Goal: Information Seeking & Learning: Learn about a topic

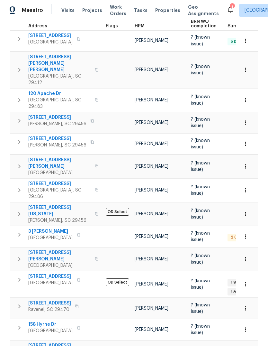
scroll to position [102, 0]
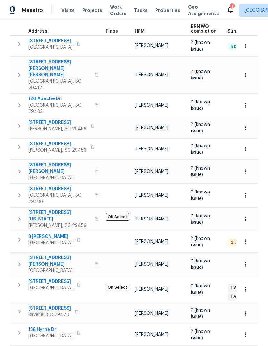
click at [45, 233] on span "3 Tommy Cir" at bounding box center [50, 236] width 44 height 6
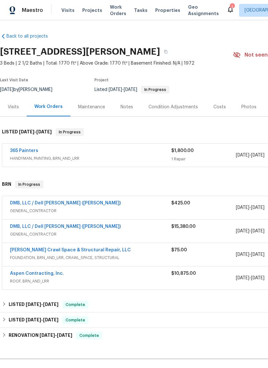
click at [25, 149] on link "365 Painters" at bounding box center [24, 151] width 28 height 5
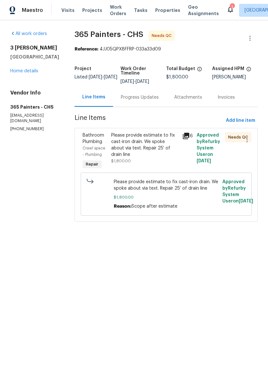
click at [185, 137] on icon at bounding box center [186, 136] width 6 height 6
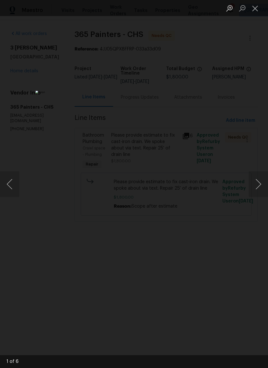
click at [264, 186] on button "Next image" at bounding box center [258, 184] width 19 height 26
click at [262, 186] on button "Next image" at bounding box center [258, 184] width 19 height 26
click at [263, 185] on button "Next image" at bounding box center [258, 184] width 19 height 26
click at [261, 187] on button "Next image" at bounding box center [258, 184] width 19 height 26
click at [264, 186] on button "Next image" at bounding box center [258, 184] width 19 height 26
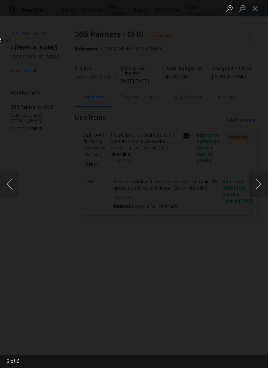
click at [260, 187] on button "Next image" at bounding box center [258, 184] width 19 height 26
click at [259, 184] on button "Next image" at bounding box center [258, 184] width 19 height 26
click at [261, 183] on button "Next image" at bounding box center [258, 184] width 19 height 26
click at [261, 186] on button "Next image" at bounding box center [258, 184] width 19 height 26
click at [261, 7] on button "Close lightbox" at bounding box center [255, 8] width 13 height 11
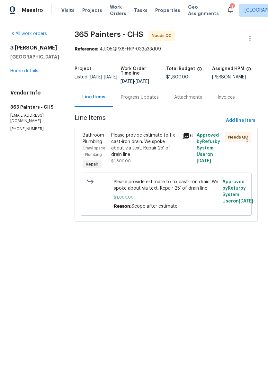
click at [32, 73] on link "Home details" at bounding box center [24, 71] width 28 height 5
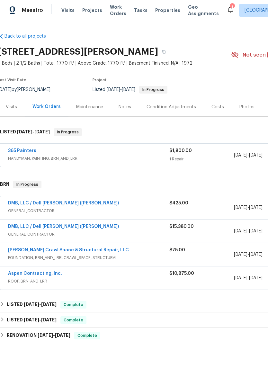
scroll to position [0, 2]
click at [20, 202] on link "DMB, LLC / Dell Bryson (Heise)" at bounding box center [63, 203] width 111 height 5
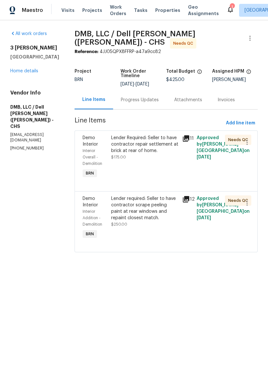
click at [185, 196] on icon at bounding box center [186, 200] width 8 height 8
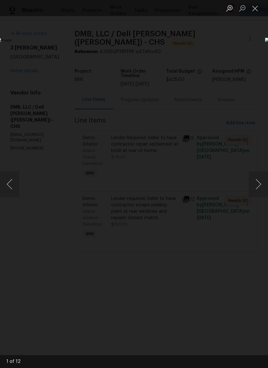
click at [259, 186] on button "Next image" at bounding box center [258, 184] width 19 height 26
click at [260, 184] on button "Next image" at bounding box center [258, 184] width 19 height 26
click at [261, 183] on button "Next image" at bounding box center [258, 184] width 19 height 26
click at [260, 184] on button "Next image" at bounding box center [258, 184] width 19 height 26
click at [258, 186] on button "Next image" at bounding box center [258, 184] width 19 height 26
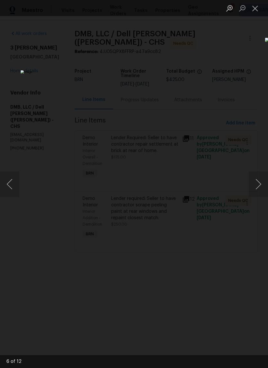
click at [259, 187] on button "Next image" at bounding box center [258, 184] width 19 height 26
click at [259, 190] on button "Next image" at bounding box center [258, 184] width 19 height 26
click at [255, 14] on button "Close lightbox" at bounding box center [255, 8] width 13 height 11
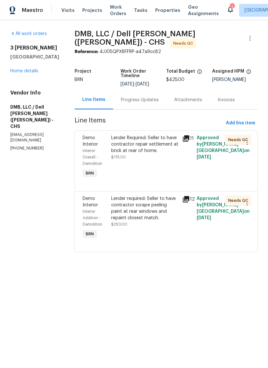
click at [13, 73] on link "Home details" at bounding box center [24, 71] width 28 height 5
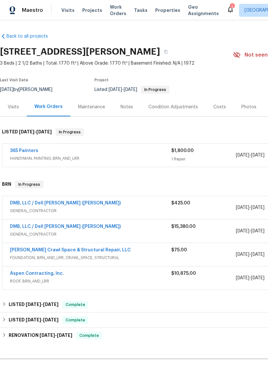
click at [30, 226] on link "DMB, LLC / Dell Bryson (Heise)" at bounding box center [65, 226] width 111 height 5
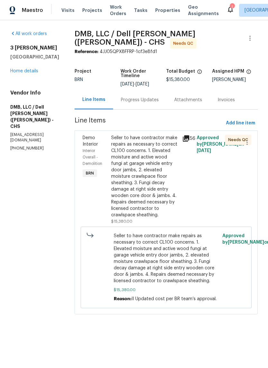
click at [187, 135] on icon at bounding box center [186, 139] width 8 height 8
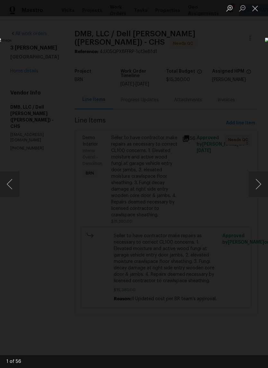
click at [263, 188] on button "Next image" at bounding box center [258, 184] width 19 height 26
click at [259, 189] on button "Next image" at bounding box center [258, 184] width 19 height 26
click at [262, 182] on button "Next image" at bounding box center [258, 184] width 19 height 26
click at [261, 184] on button "Next image" at bounding box center [258, 184] width 19 height 26
click at [261, 186] on button "Next image" at bounding box center [258, 184] width 19 height 26
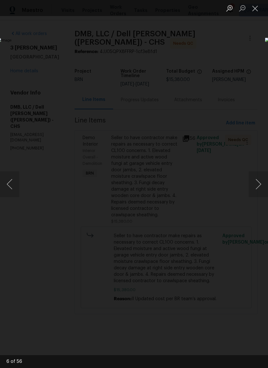
click at [262, 185] on button "Next image" at bounding box center [258, 184] width 19 height 26
click at [262, 186] on button "Next image" at bounding box center [258, 184] width 19 height 26
click at [258, 186] on button "Next image" at bounding box center [258, 184] width 19 height 26
click at [261, 186] on button "Next image" at bounding box center [258, 184] width 19 height 26
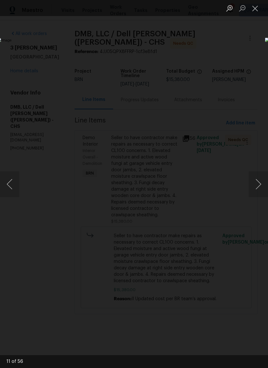
click at [260, 189] on button "Next image" at bounding box center [258, 184] width 19 height 26
click at [262, 189] on button "Next image" at bounding box center [258, 184] width 19 height 26
click at [265, 186] on button "Next image" at bounding box center [258, 184] width 19 height 26
click at [263, 187] on button "Next image" at bounding box center [258, 184] width 19 height 26
click at [265, 184] on button "Next image" at bounding box center [258, 184] width 19 height 26
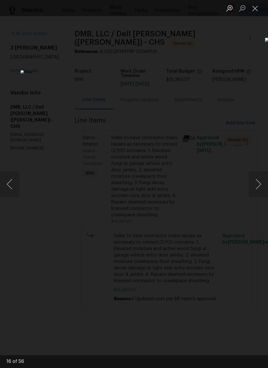
click at [265, 183] on button "Next image" at bounding box center [258, 184] width 19 height 26
click at [261, 185] on button "Next image" at bounding box center [258, 184] width 19 height 26
click at [260, 186] on button "Next image" at bounding box center [258, 184] width 19 height 26
click at [262, 184] on button "Next image" at bounding box center [258, 184] width 19 height 26
click at [261, 184] on button "Next image" at bounding box center [258, 184] width 19 height 26
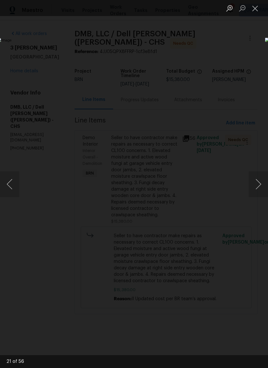
click at [261, 186] on button "Next image" at bounding box center [258, 184] width 19 height 26
click at [262, 184] on button "Next image" at bounding box center [258, 184] width 19 height 26
click at [263, 185] on button "Next image" at bounding box center [258, 184] width 19 height 26
click at [262, 184] on button "Next image" at bounding box center [258, 184] width 19 height 26
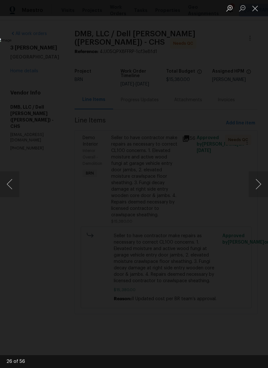
click at [260, 187] on button "Next image" at bounding box center [258, 184] width 19 height 26
click at [260, 190] on button "Next image" at bounding box center [258, 184] width 19 height 26
click at [262, 185] on button "Next image" at bounding box center [258, 184] width 19 height 26
click at [262, 183] on button "Next image" at bounding box center [258, 184] width 19 height 26
click at [261, 189] on button "Next image" at bounding box center [258, 184] width 19 height 26
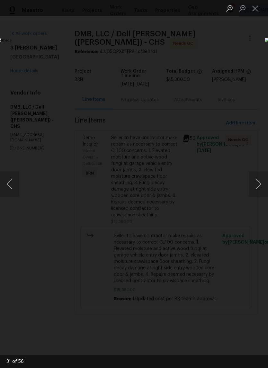
click at [261, 187] on button "Next image" at bounding box center [258, 184] width 19 height 26
click at [262, 183] on button "Next image" at bounding box center [258, 184] width 19 height 26
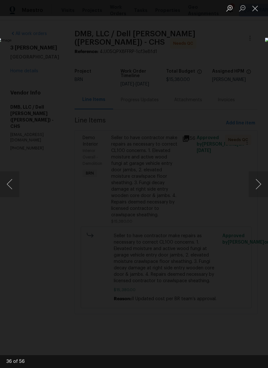
click at [263, 183] on button "Next image" at bounding box center [258, 184] width 19 height 26
click at [263, 184] on button "Next image" at bounding box center [258, 184] width 19 height 26
click at [261, 185] on button "Next image" at bounding box center [258, 184] width 19 height 26
click at [261, 186] on button "Next image" at bounding box center [258, 184] width 19 height 26
click at [262, 186] on button "Next image" at bounding box center [258, 184] width 19 height 26
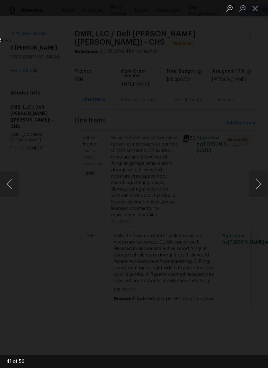
click at [262, 188] on button "Next image" at bounding box center [258, 184] width 19 height 26
click at [261, 186] on button "Next image" at bounding box center [258, 184] width 19 height 26
click at [260, 186] on button "Next image" at bounding box center [258, 184] width 19 height 26
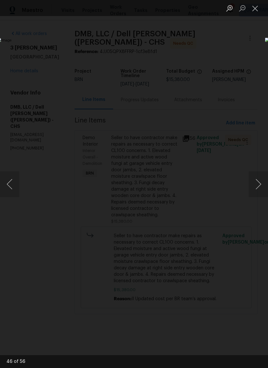
click at [262, 184] on button "Next image" at bounding box center [258, 184] width 19 height 26
click at [261, 188] on button "Next image" at bounding box center [258, 184] width 19 height 26
click at [263, 185] on button "Next image" at bounding box center [258, 184] width 19 height 26
click at [261, 188] on button "Next image" at bounding box center [258, 184] width 19 height 26
click at [262, 186] on button "Next image" at bounding box center [258, 184] width 19 height 26
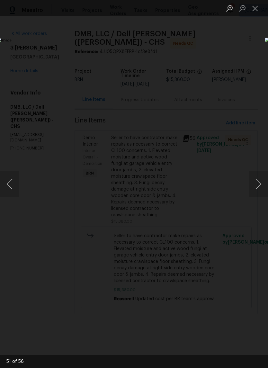
click at [259, 188] on button "Next image" at bounding box center [258, 184] width 19 height 26
click at [260, 184] on button "Next image" at bounding box center [258, 184] width 19 height 26
click at [263, 185] on button "Next image" at bounding box center [258, 184] width 19 height 26
click at [262, 186] on button "Next image" at bounding box center [258, 184] width 19 height 26
click at [261, 189] on button "Next image" at bounding box center [258, 184] width 19 height 26
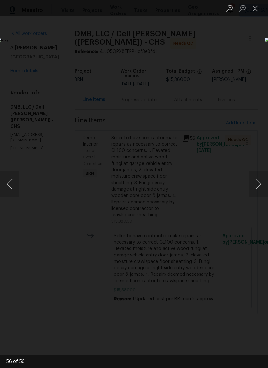
click at [259, 188] on button "Next image" at bounding box center [258, 184] width 19 height 26
click at [261, 186] on button "Next image" at bounding box center [258, 184] width 19 height 26
click at [264, 188] on button "Next image" at bounding box center [258, 184] width 19 height 26
click at [260, 186] on button "Next image" at bounding box center [258, 184] width 19 height 26
click at [260, 187] on button "Next image" at bounding box center [258, 184] width 19 height 26
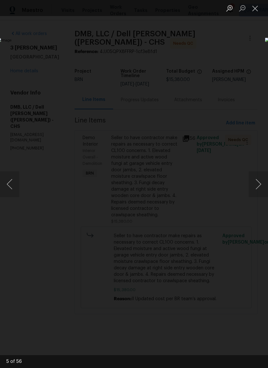
click at [259, 188] on button "Next image" at bounding box center [258, 184] width 19 height 26
click at [260, 185] on button "Next image" at bounding box center [258, 184] width 19 height 26
click at [261, 185] on button "Next image" at bounding box center [258, 184] width 19 height 26
click at [259, 186] on button "Next image" at bounding box center [258, 184] width 19 height 26
click at [259, 185] on button "Next image" at bounding box center [258, 184] width 19 height 26
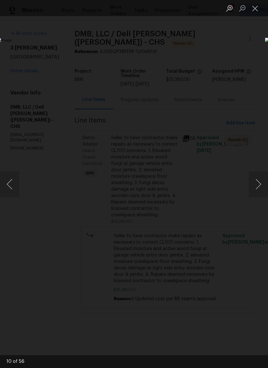
click at [258, 183] on button "Next image" at bounding box center [258, 184] width 19 height 26
click at [261, 185] on button "Next image" at bounding box center [258, 184] width 19 height 26
click at [259, 186] on button "Next image" at bounding box center [258, 184] width 19 height 26
click at [257, 185] on button "Next image" at bounding box center [258, 184] width 19 height 26
click at [260, 184] on button "Next image" at bounding box center [258, 184] width 19 height 26
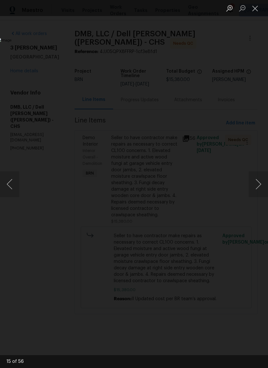
click at [261, 185] on button "Next image" at bounding box center [258, 184] width 19 height 26
click at [260, 183] on button "Next image" at bounding box center [258, 184] width 19 height 26
click at [261, 184] on button "Next image" at bounding box center [258, 184] width 19 height 26
click at [260, 185] on button "Next image" at bounding box center [258, 184] width 19 height 26
click at [259, 186] on button "Next image" at bounding box center [258, 184] width 19 height 26
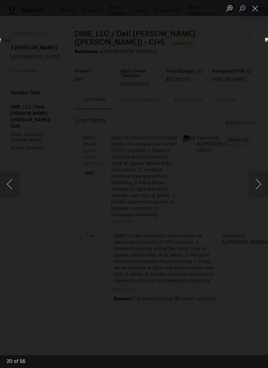
click at [265, 2] on ul "Lightbox" at bounding box center [245, 8] width 45 height 16
click at [257, 13] on button "Close lightbox" at bounding box center [255, 8] width 13 height 11
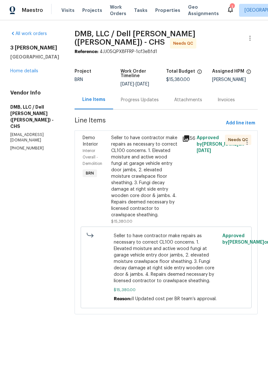
click at [19, 73] on link "Home details" at bounding box center [24, 71] width 28 height 5
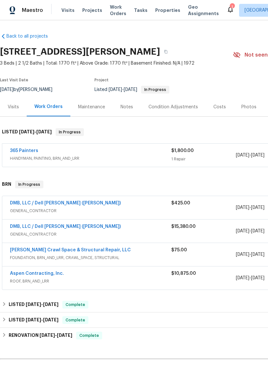
click at [32, 227] on link "DMB, LLC / Dell Bryson (Heise)" at bounding box center [65, 226] width 111 height 5
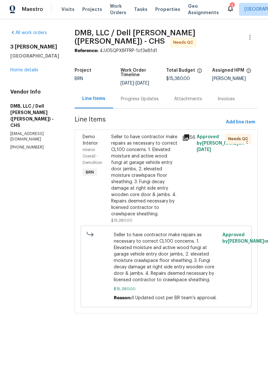
click at [132, 90] on div "Progress Updates" at bounding box center [139, 99] width 53 height 19
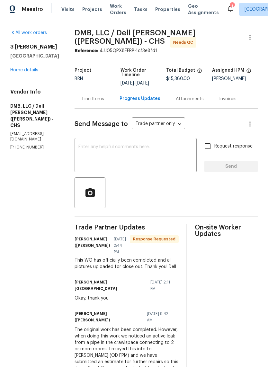
click at [164, 17] on div "Maestro Visits Projects Work Orders Tasks Properties Geo Assignments 1 Charlest…" at bounding box center [134, 10] width 268 height 20
click at [159, 11] on span "Properties" at bounding box center [167, 10] width 25 height 6
